Goal: Task Accomplishment & Management: Manage account settings

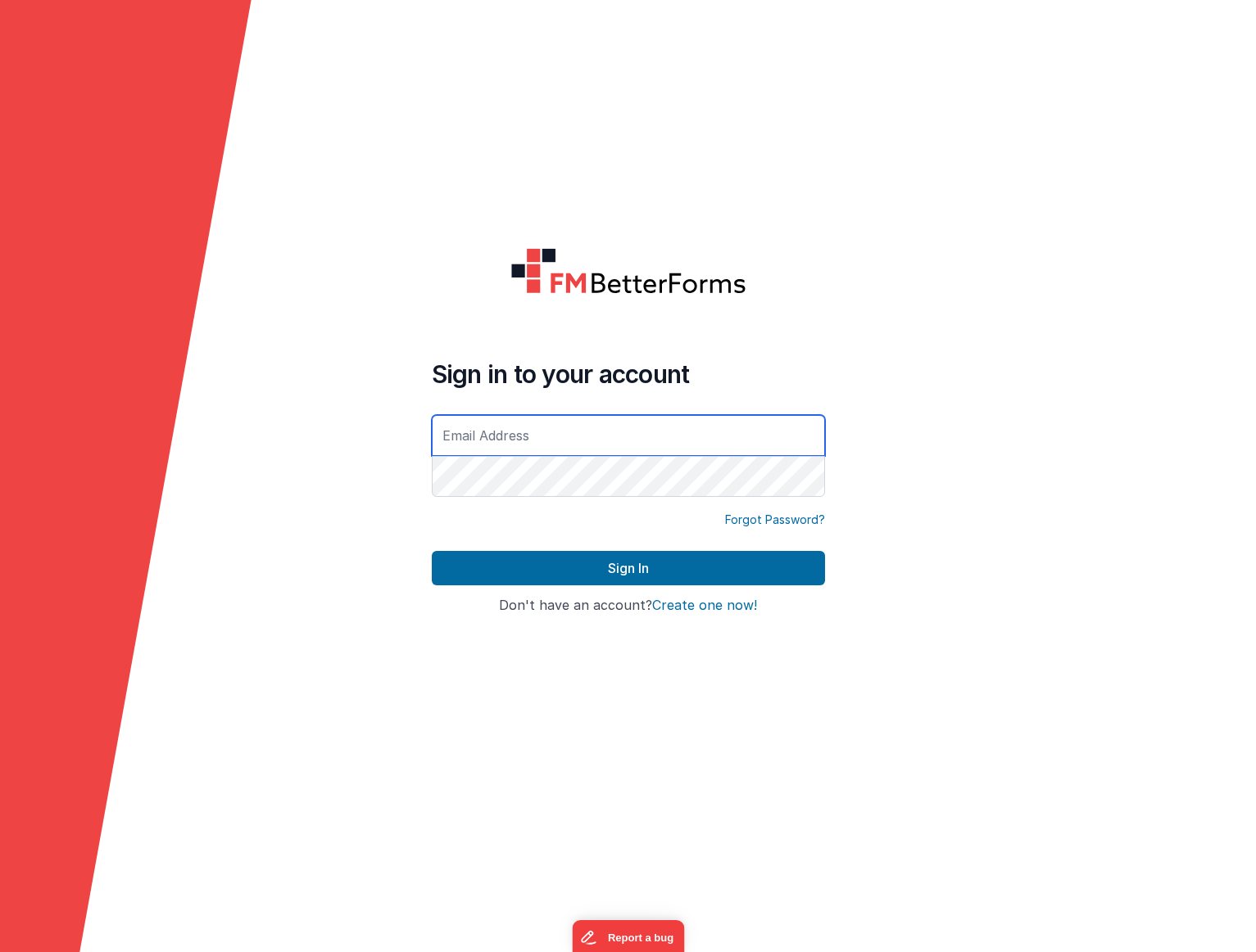
type input "[PERSON_NAME][EMAIL_ADDRESS][DOMAIN_NAME]"
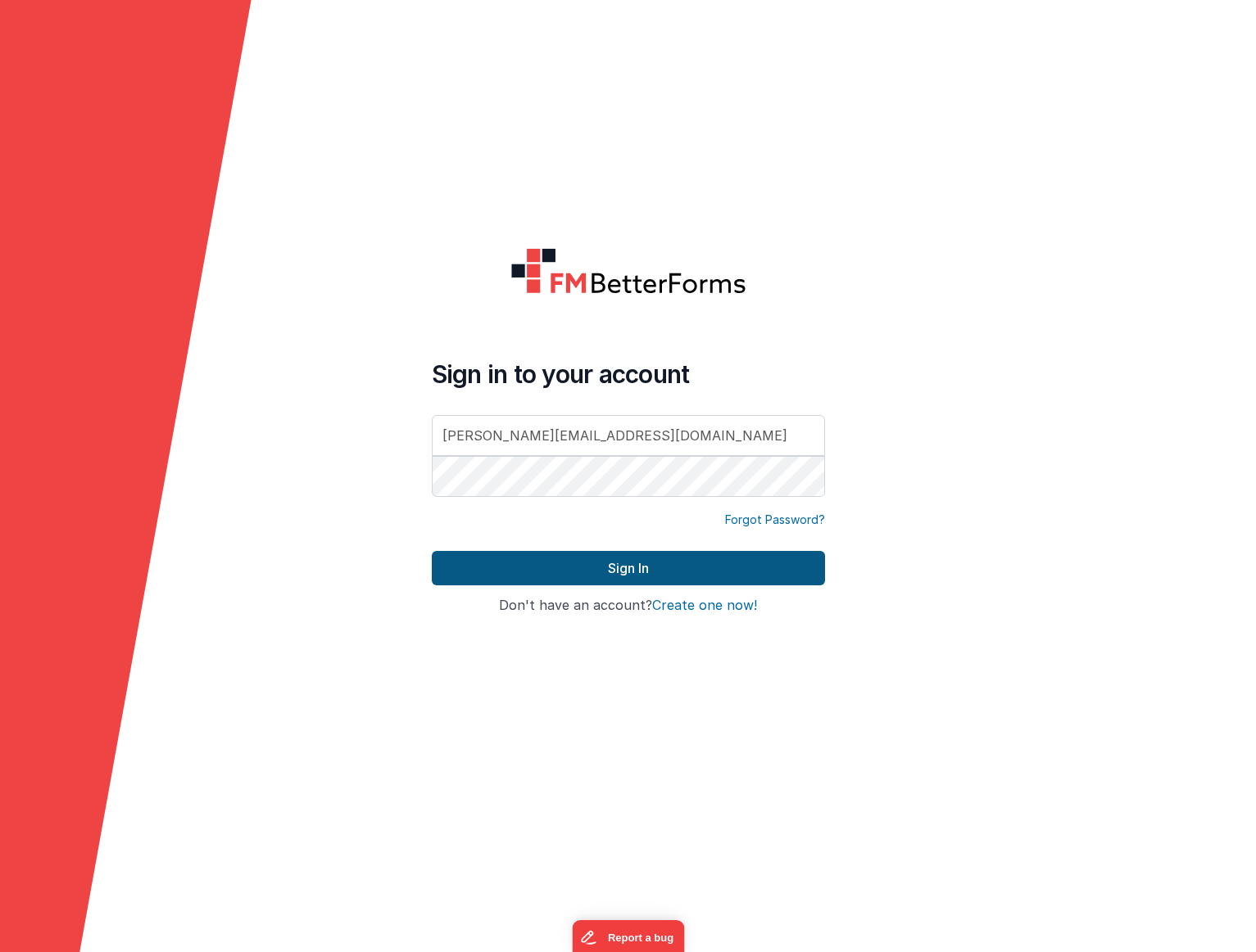
click at [607, 566] on button "Sign In" at bounding box center [628, 568] width 394 height 34
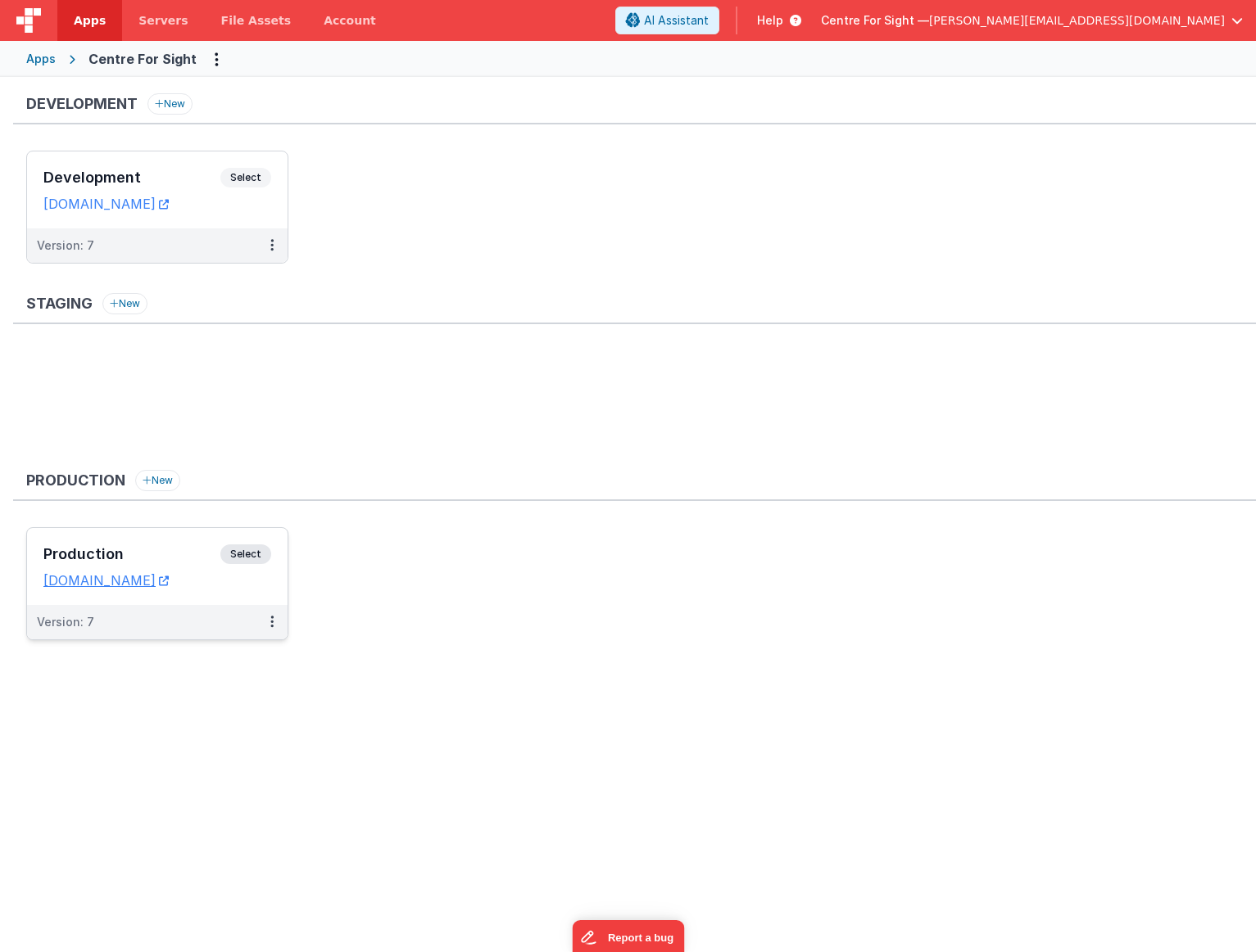
click at [262, 552] on span "Select" at bounding box center [246, 554] width 51 height 20
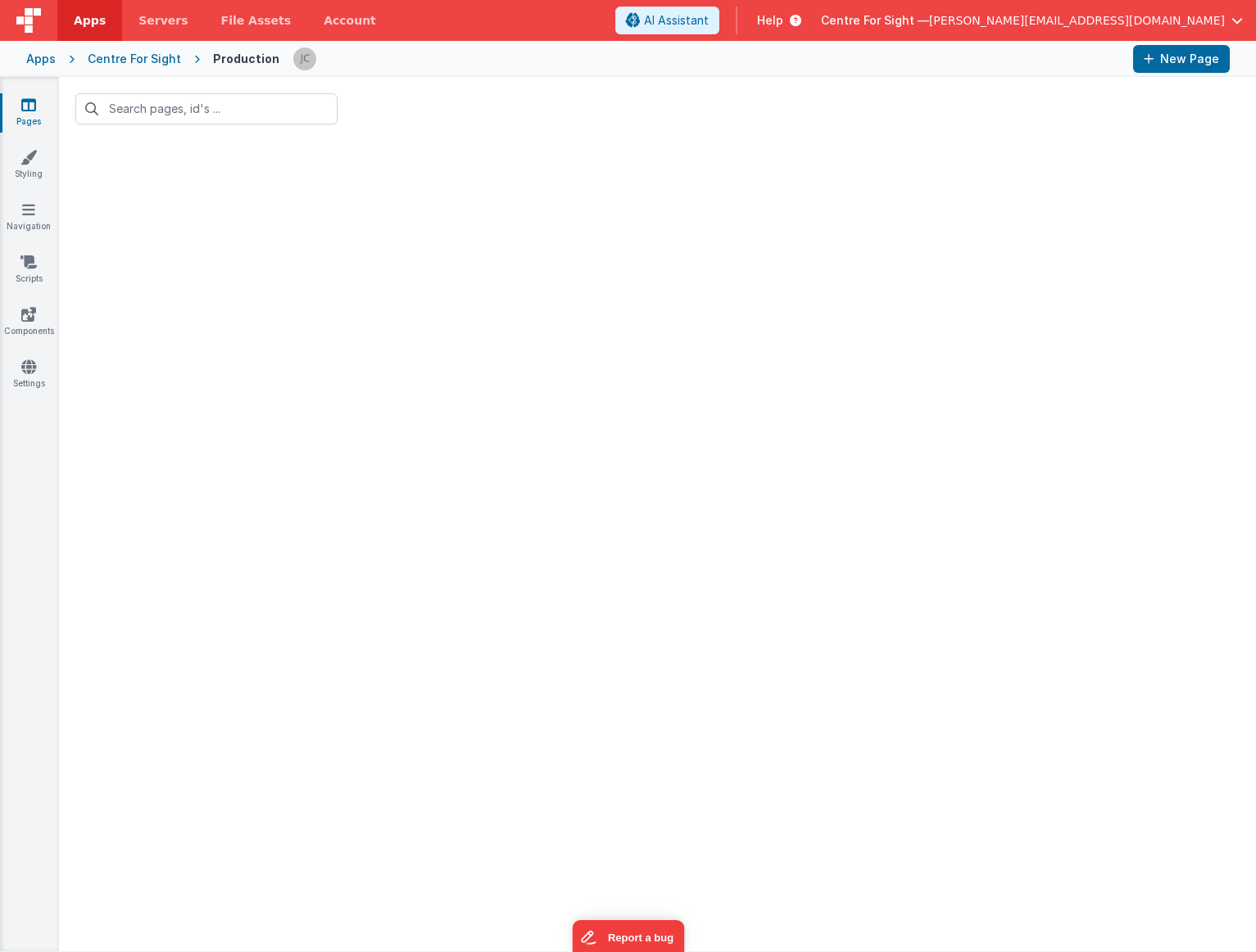
click at [133, 65] on div "Centre For Sight" at bounding box center [134, 59] width 93 height 16
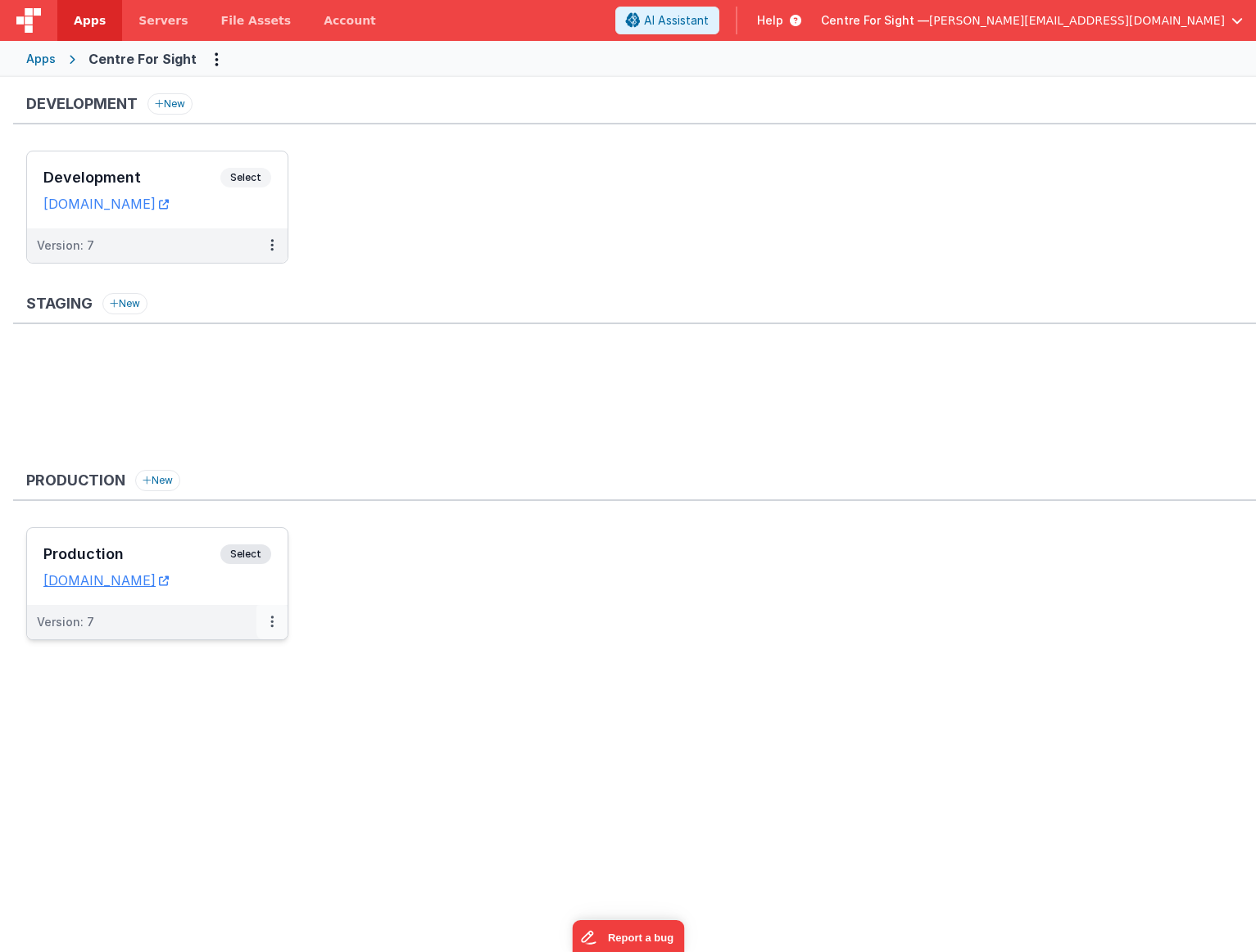
click at [270, 612] on button at bounding box center [272, 622] width 31 height 34
click at [215, 665] on link "Edit" at bounding box center [215, 659] width 144 height 30
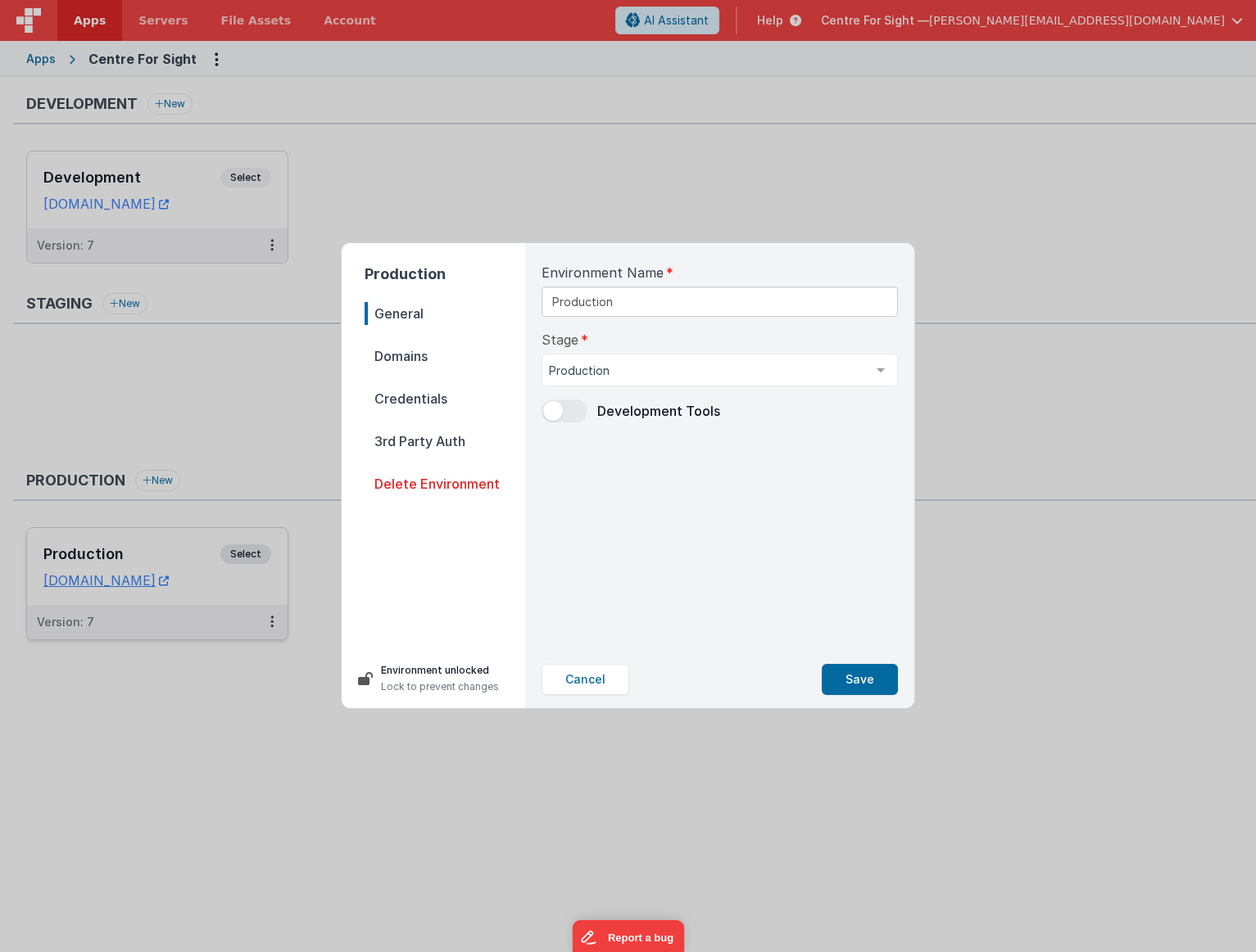
click at [442, 398] on span "Credentials" at bounding box center [445, 399] width 161 height 23
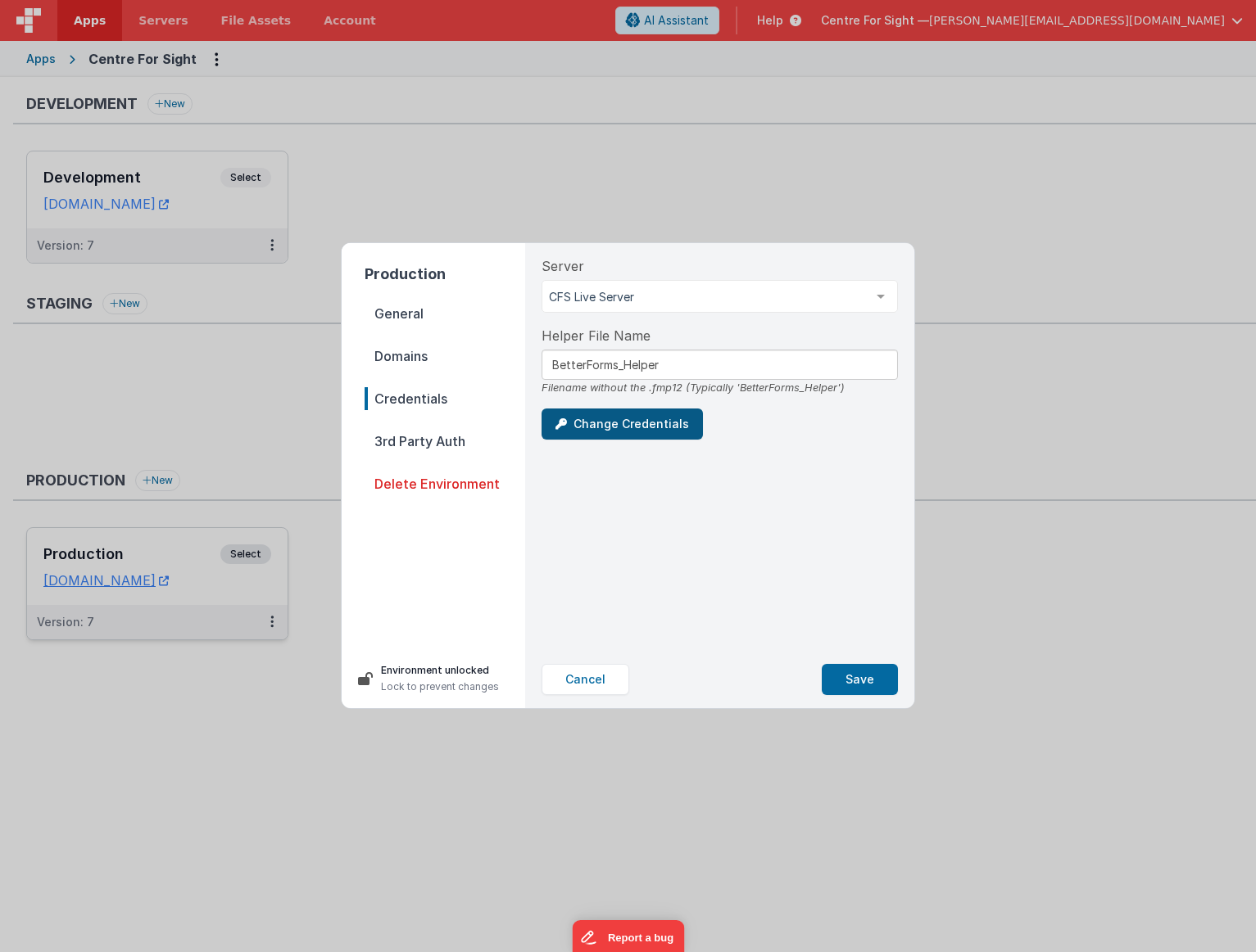
click at [628, 432] on button "Change Credentials" at bounding box center [623, 424] width 162 height 31
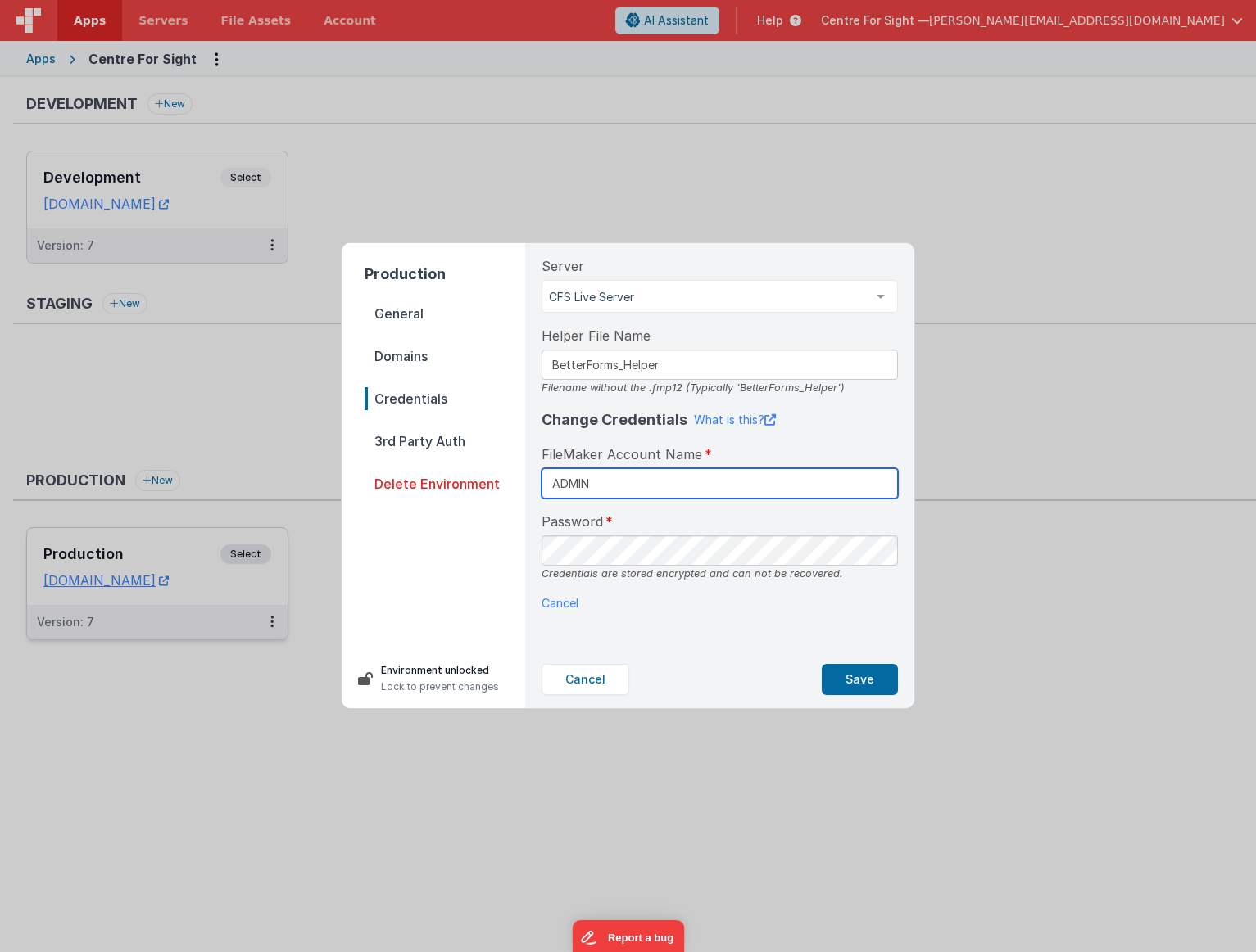
type input "ADMIN"
click at [855, 684] on button "Save" at bounding box center [859, 679] width 76 height 31
